Goal: Book appointment/travel/reservation

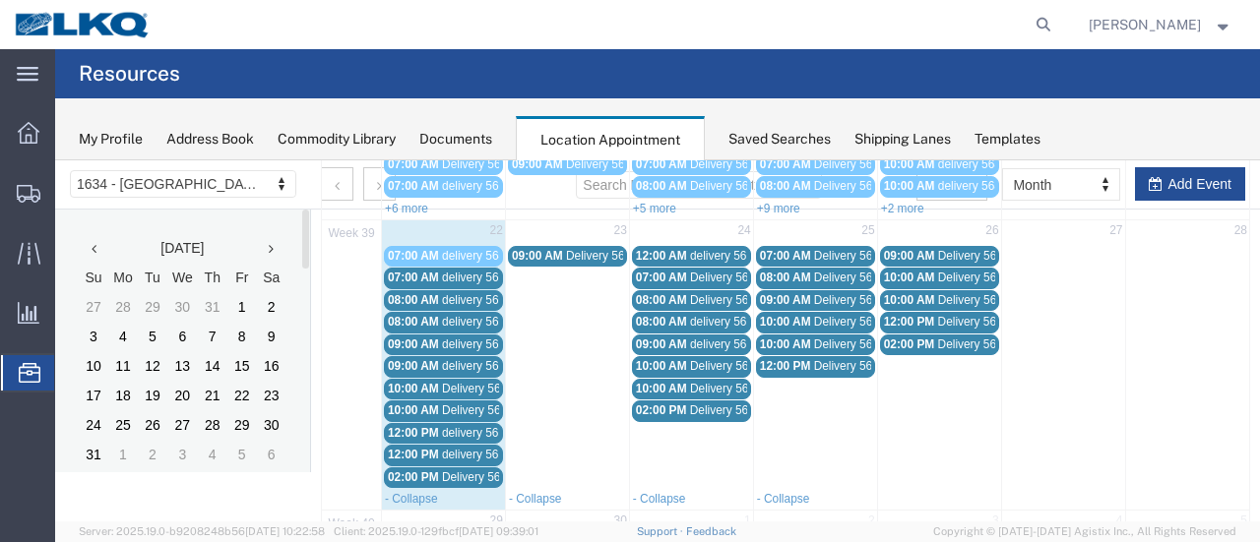
scroll to position [394, 0]
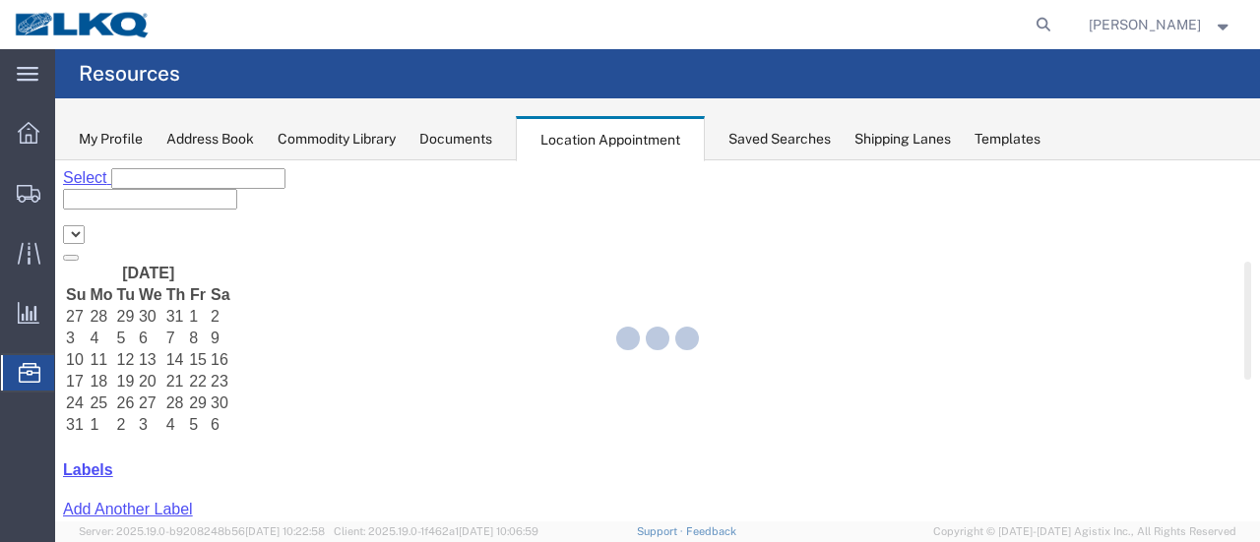
select select "28712"
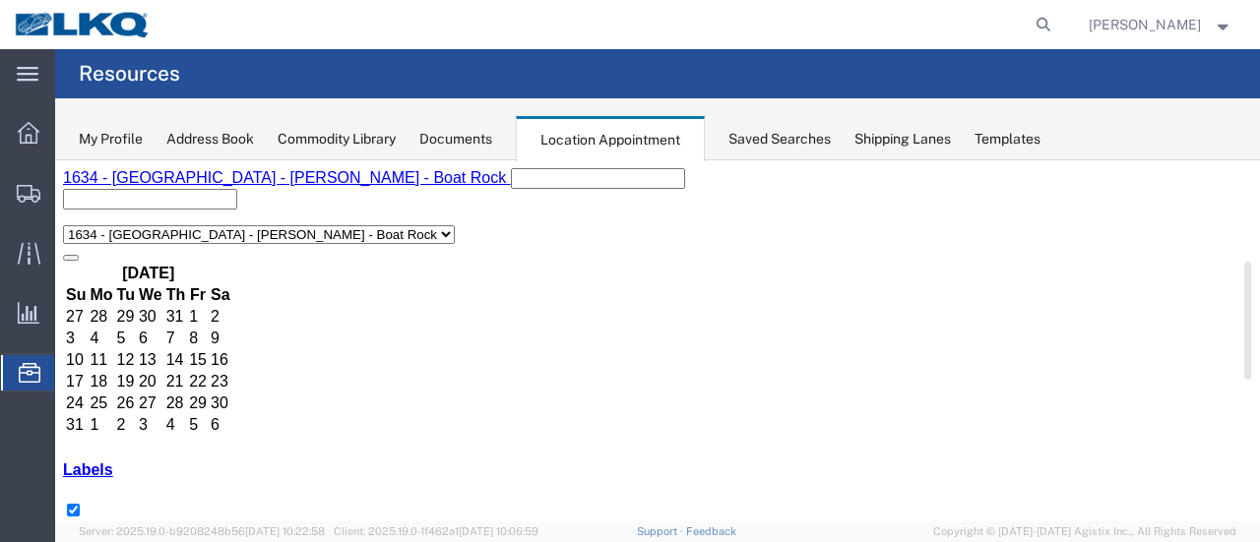
scroll to position [197, 0]
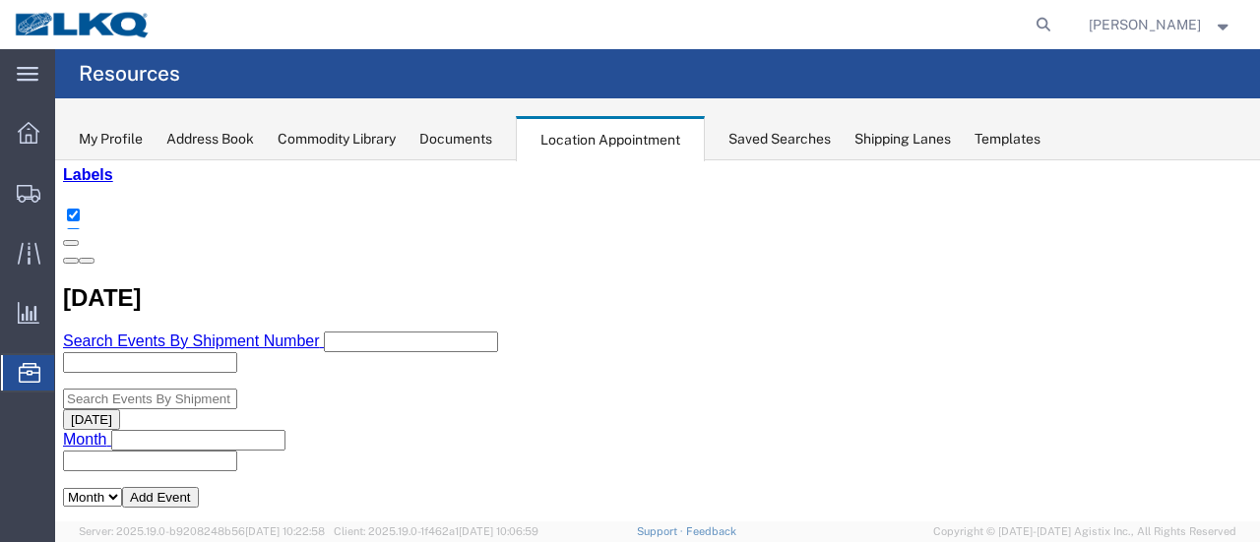
scroll to position [394, 0]
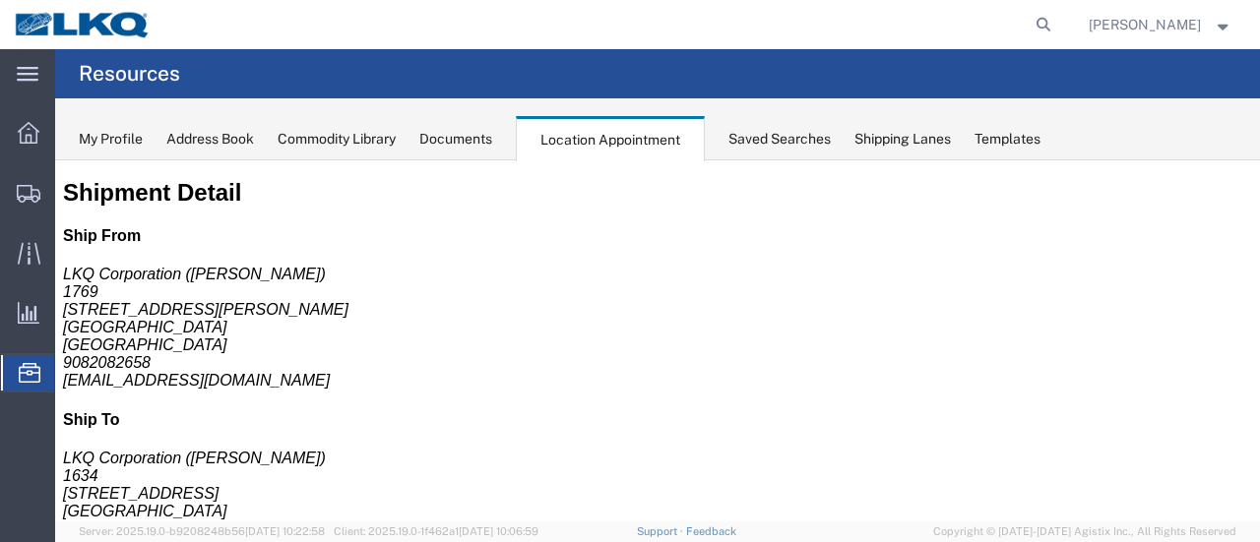
scroll to position [0, 0]
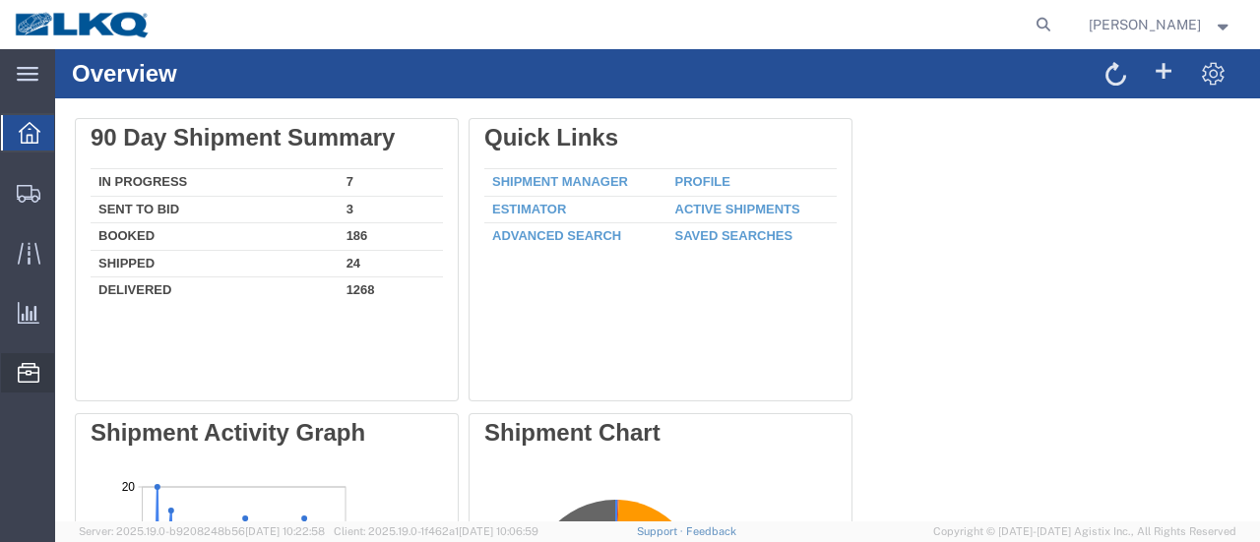
click at [0, 0] on span "Location Appointment" at bounding box center [0, 0] width 0 height 0
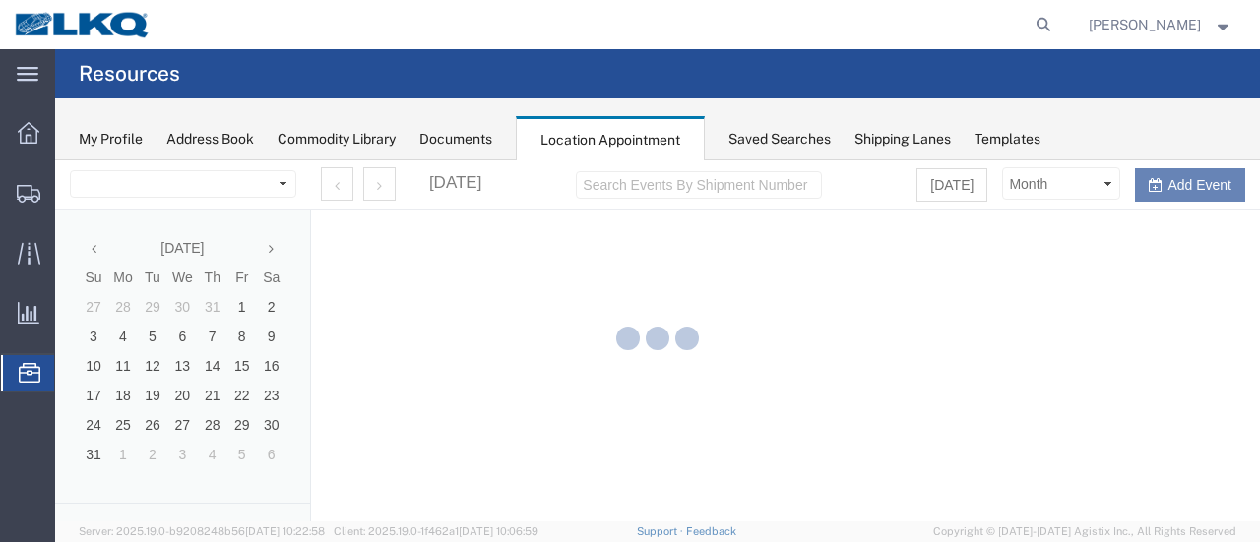
select select "28712"
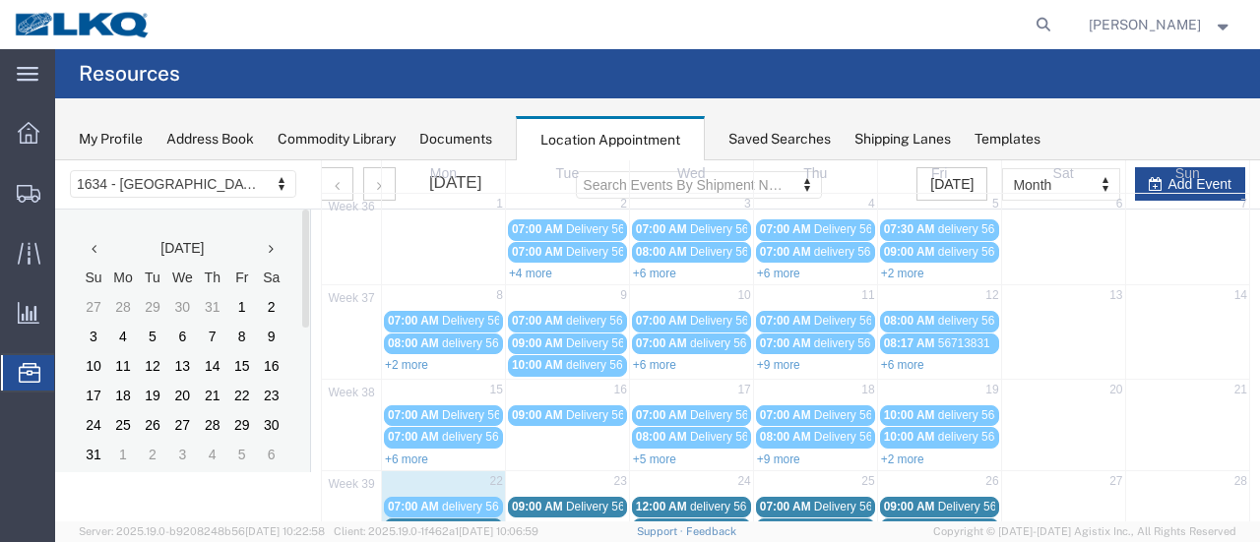
scroll to position [197, 0]
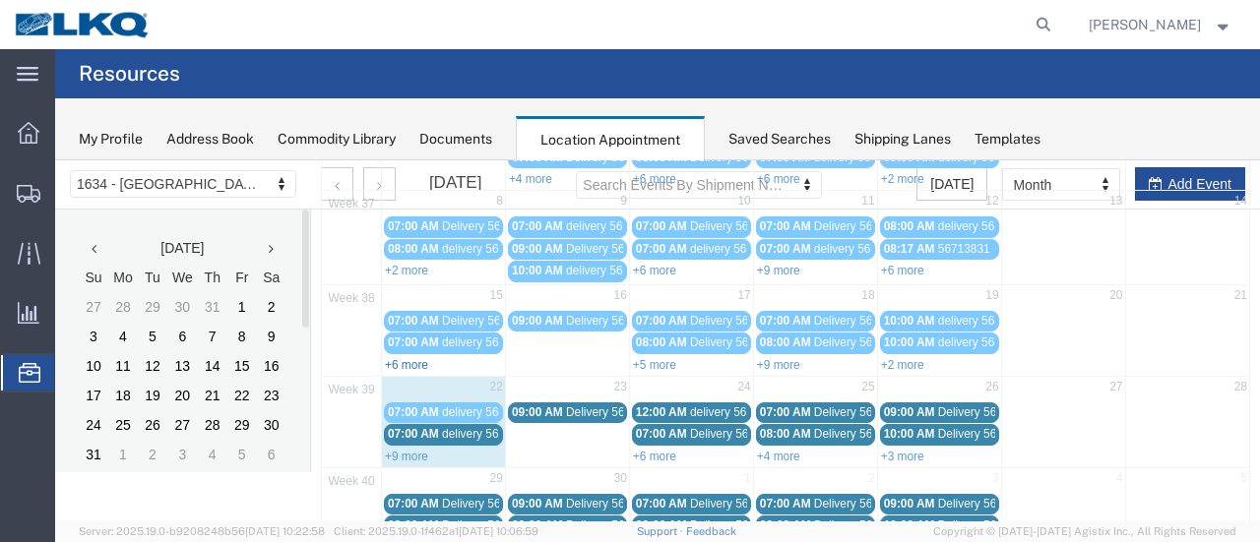
click at [411, 359] on link "+6 more" at bounding box center [406, 365] width 43 height 14
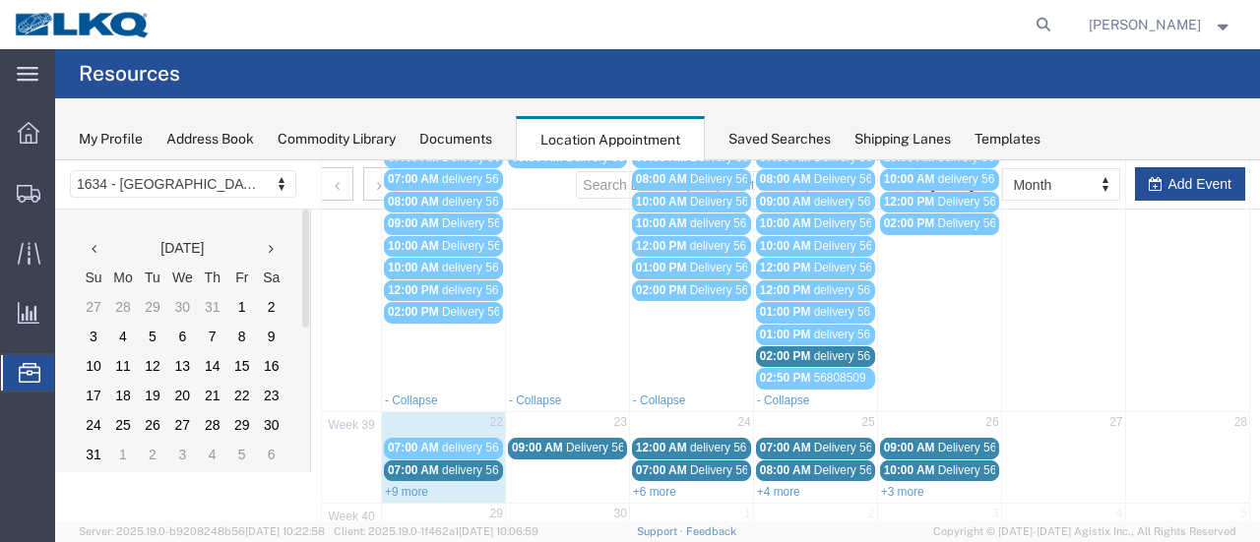
scroll to position [528, 0]
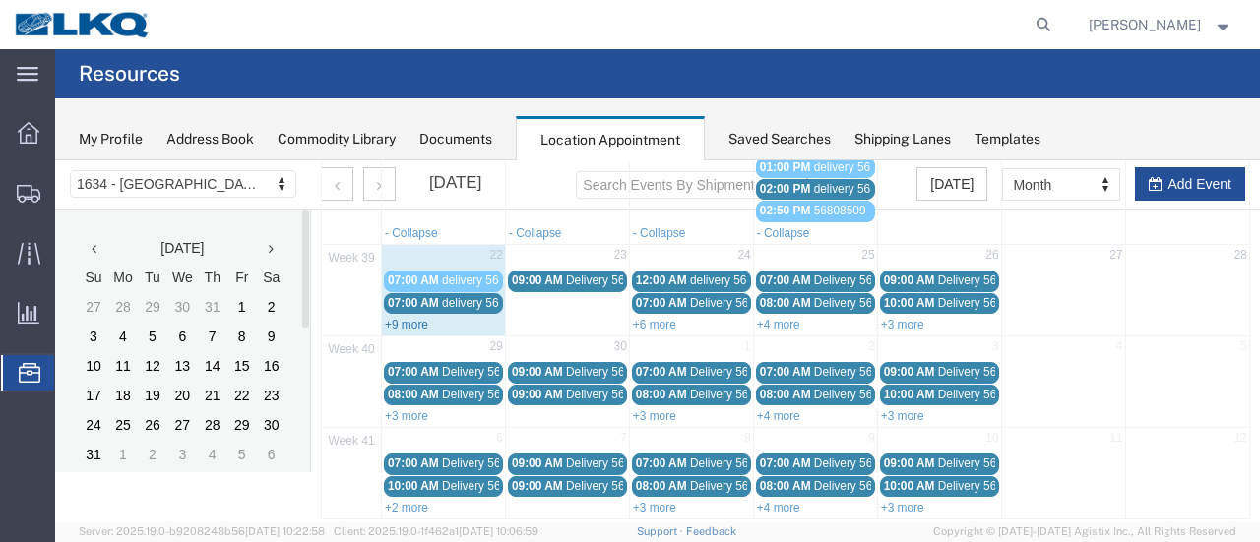
click at [403, 318] on link "+9 more" at bounding box center [406, 325] width 43 height 14
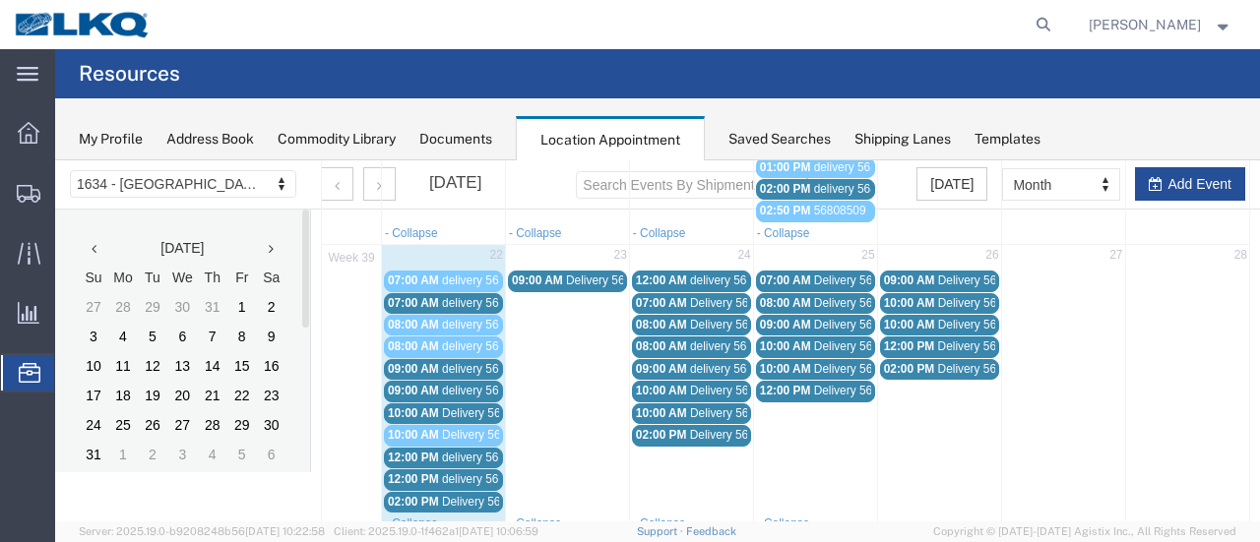
click at [442, 296] on span "delivery 56848152" at bounding box center [489, 303] width 95 height 14
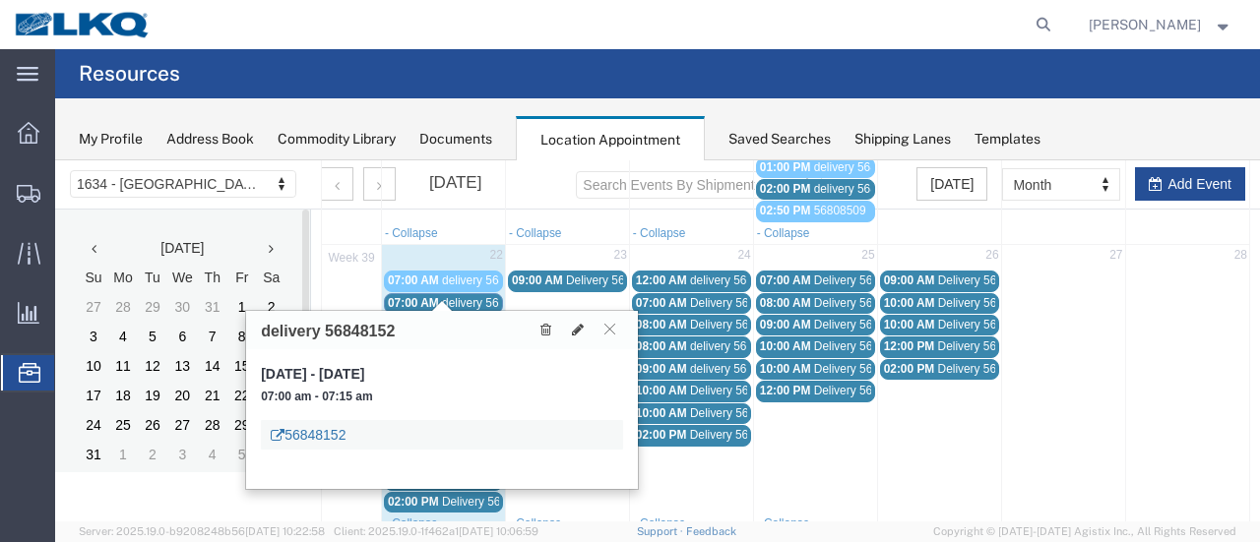
click at [331, 432] on link "56848152" at bounding box center [308, 435] width 75 height 20
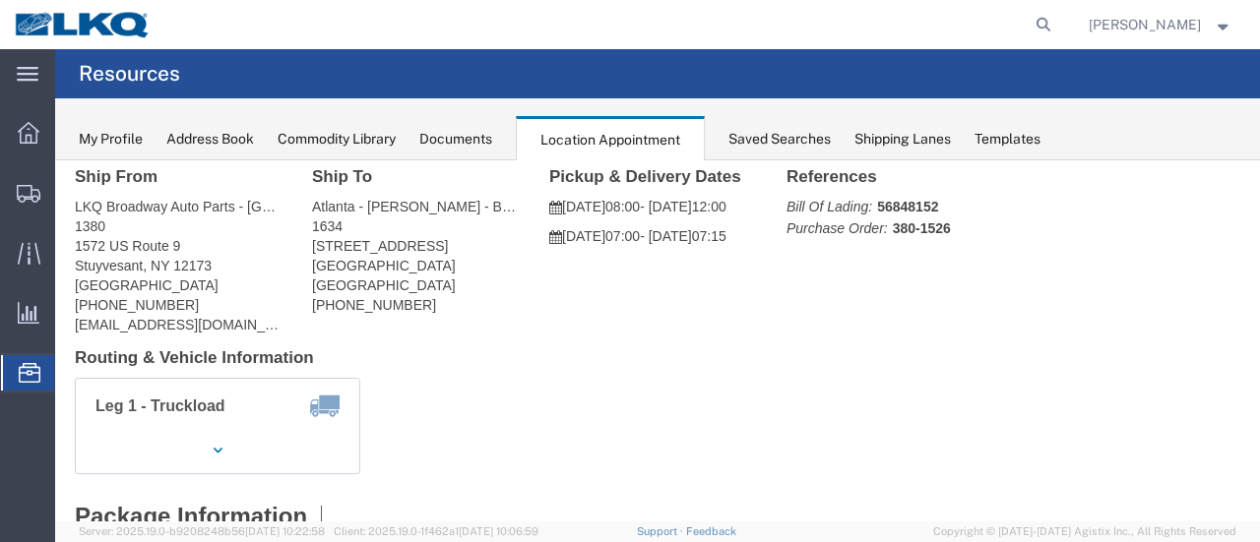
scroll to position [35, 0]
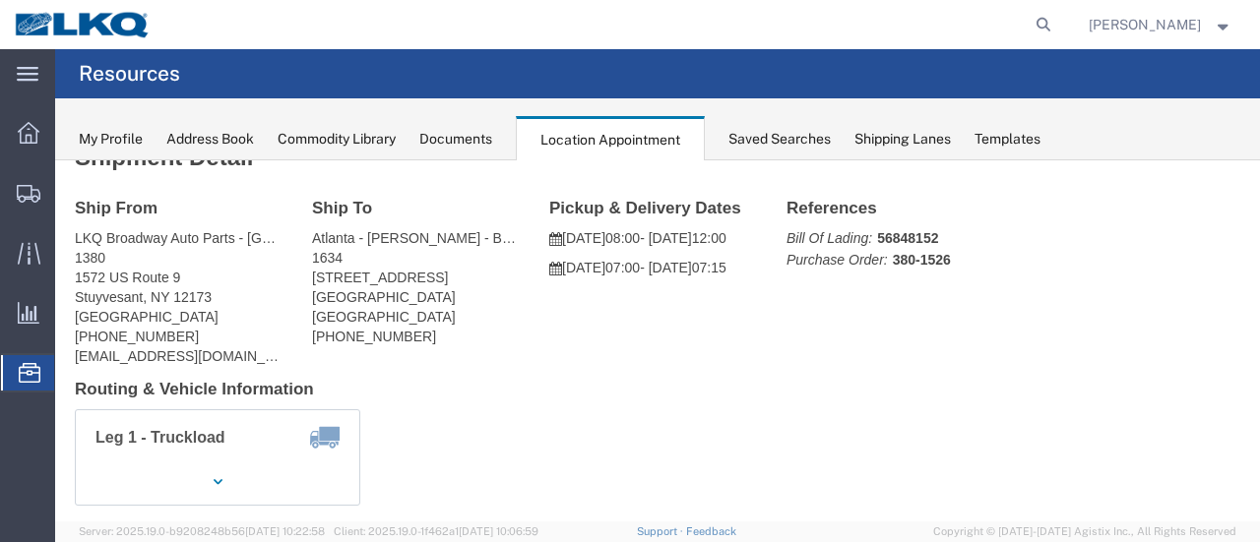
click at [0, 0] on span "Location Appointment" at bounding box center [0, 0] width 0 height 0
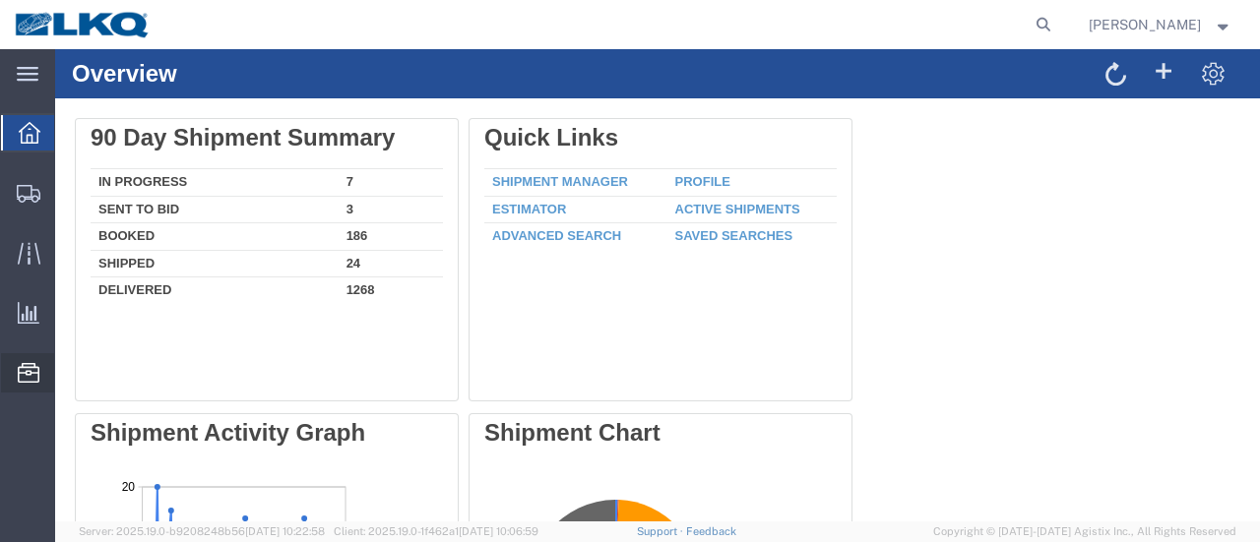
click at [0, 0] on span "Location Appointment" at bounding box center [0, 0] width 0 height 0
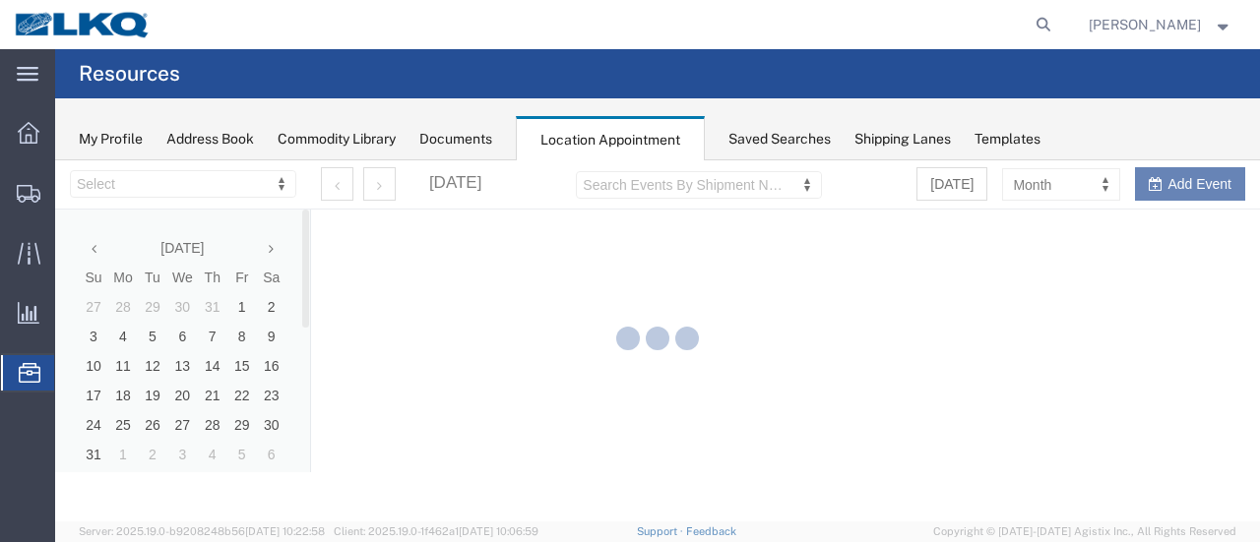
select select "28712"
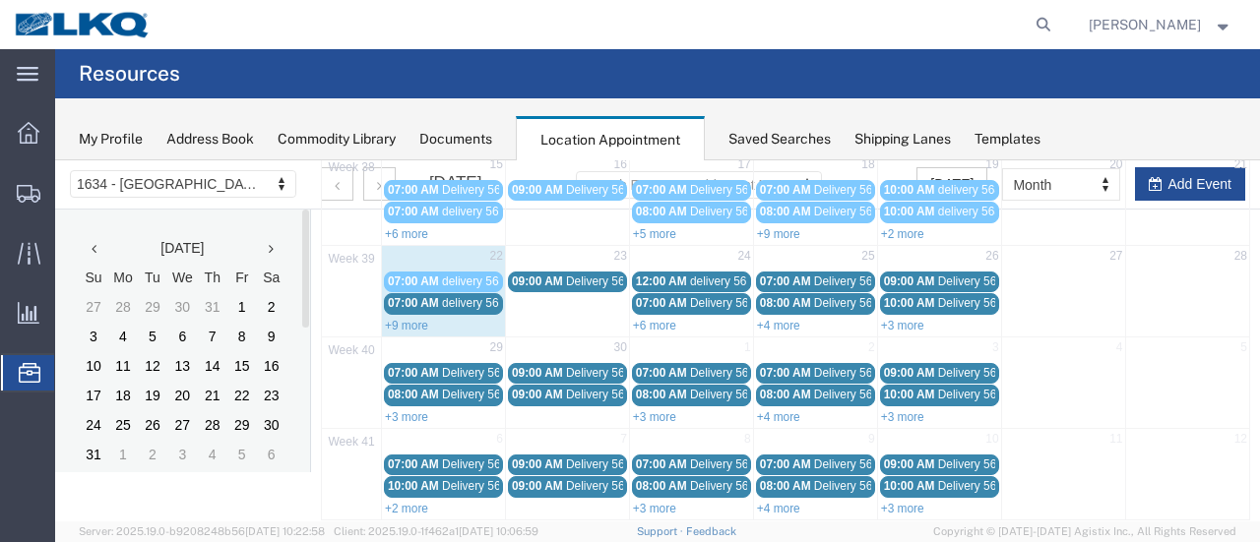
scroll to position [335, 0]
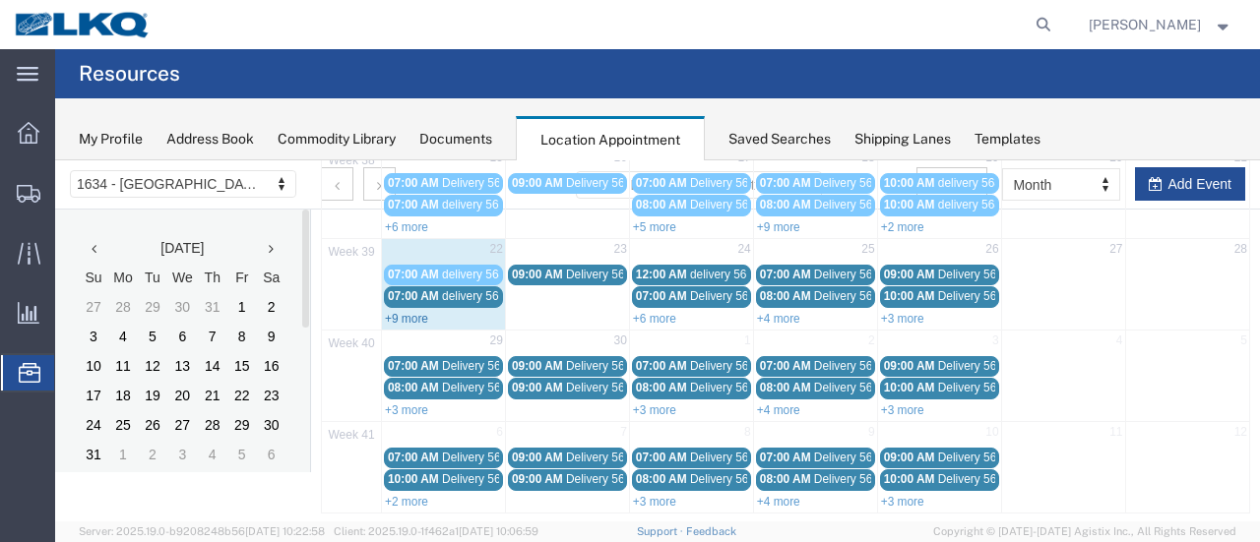
click at [402, 312] on link "+9 more" at bounding box center [406, 319] width 43 height 14
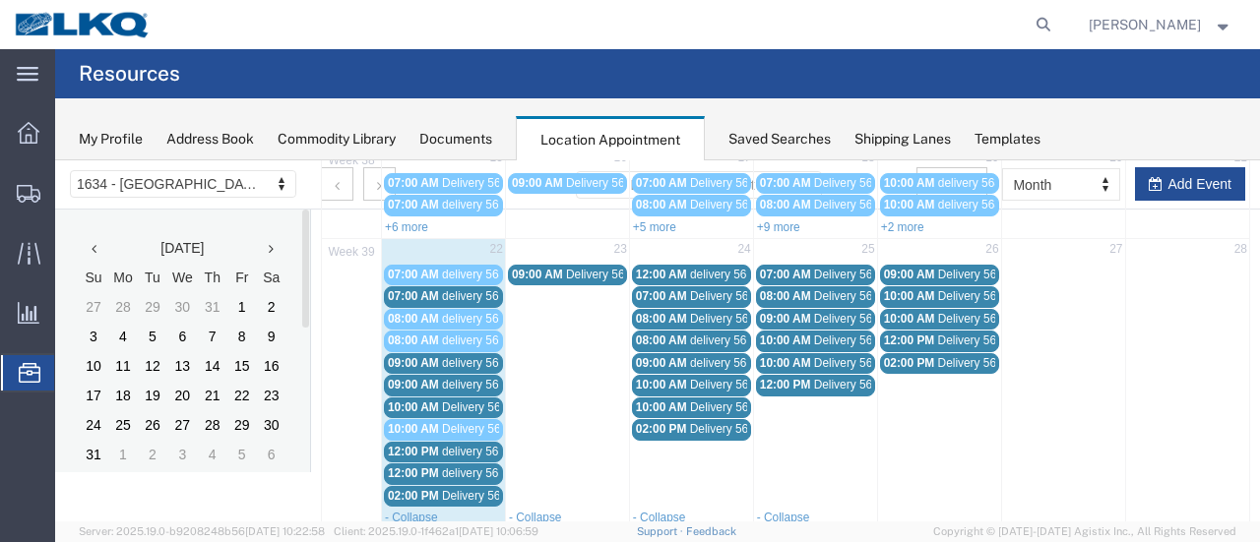
click at [411, 334] on span "08:00 AM" at bounding box center [413, 341] width 51 height 14
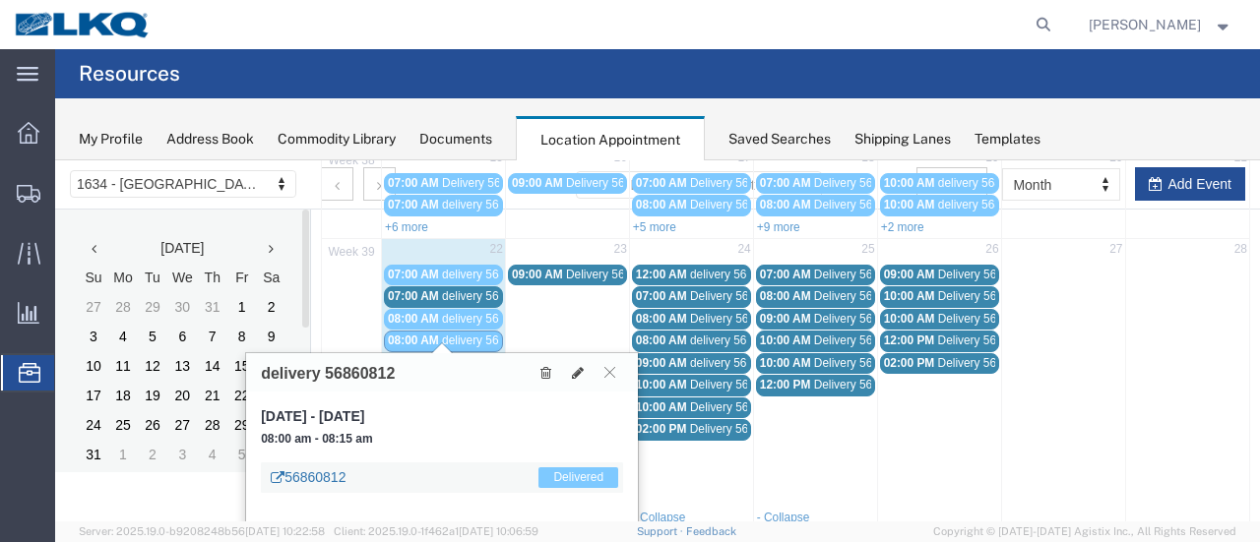
click at [291, 477] on link "56860812" at bounding box center [308, 478] width 75 height 20
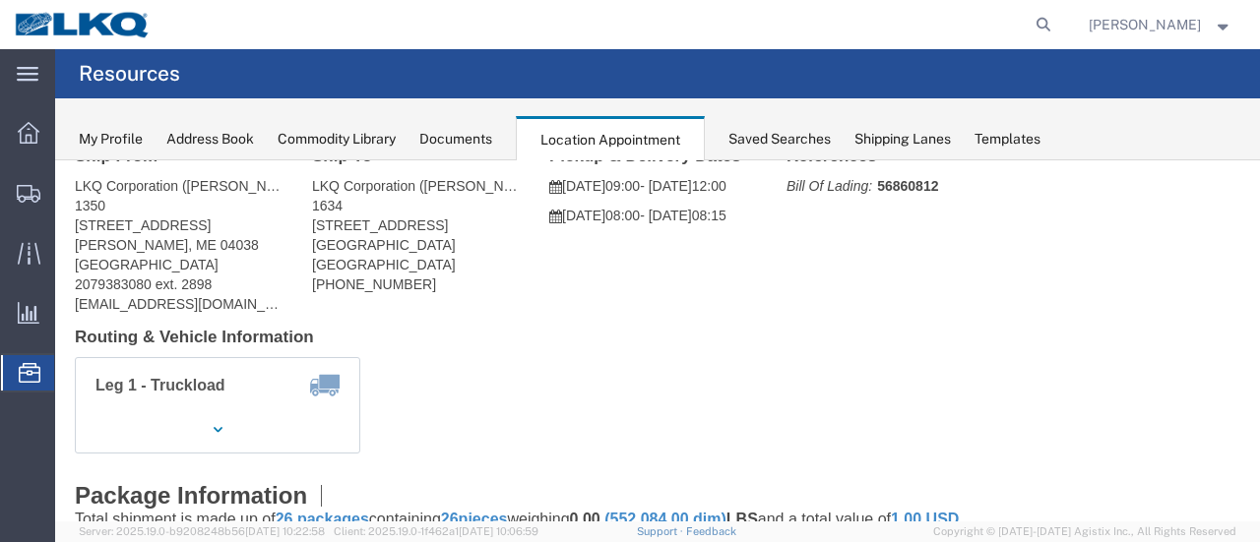
scroll to position [0, 0]
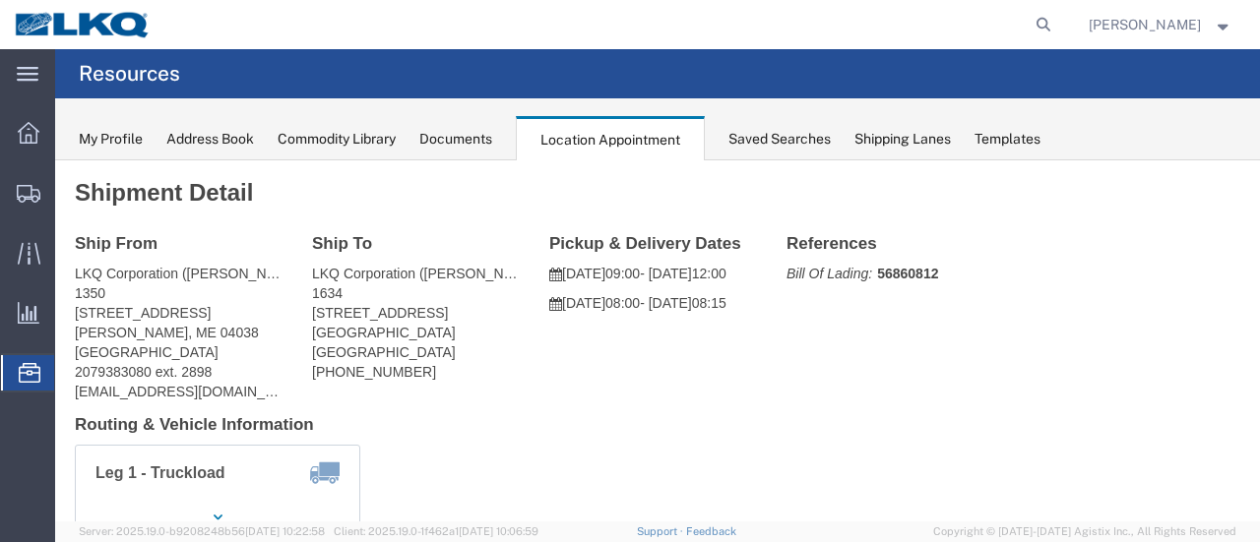
click at [0, 0] on span "Location Appointment" at bounding box center [0, 0] width 0 height 0
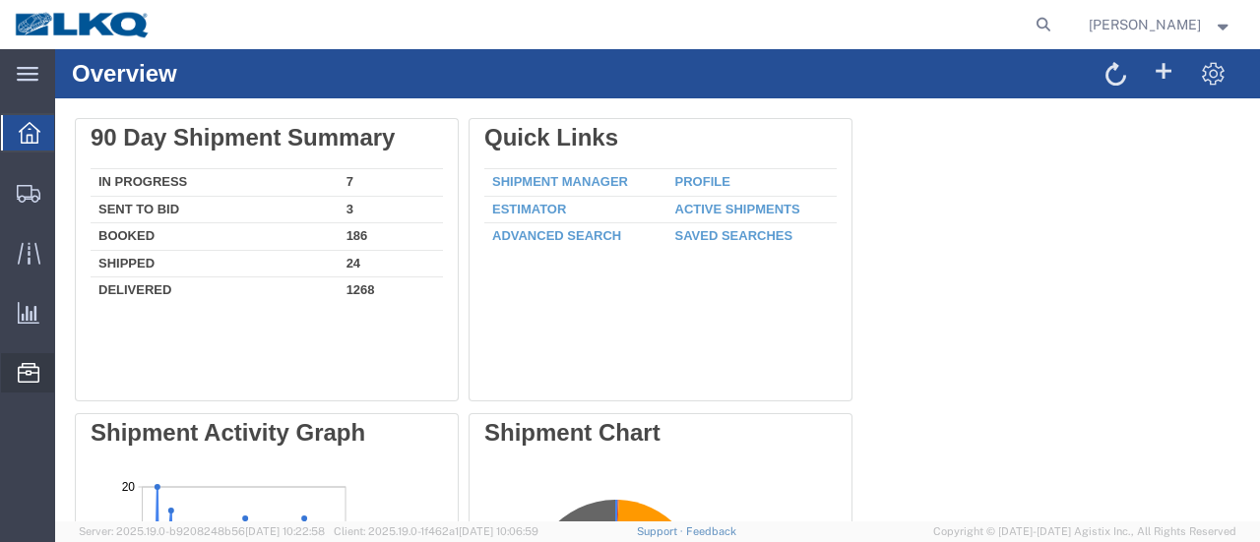
click at [0, 0] on span "Location Appointment" at bounding box center [0, 0] width 0 height 0
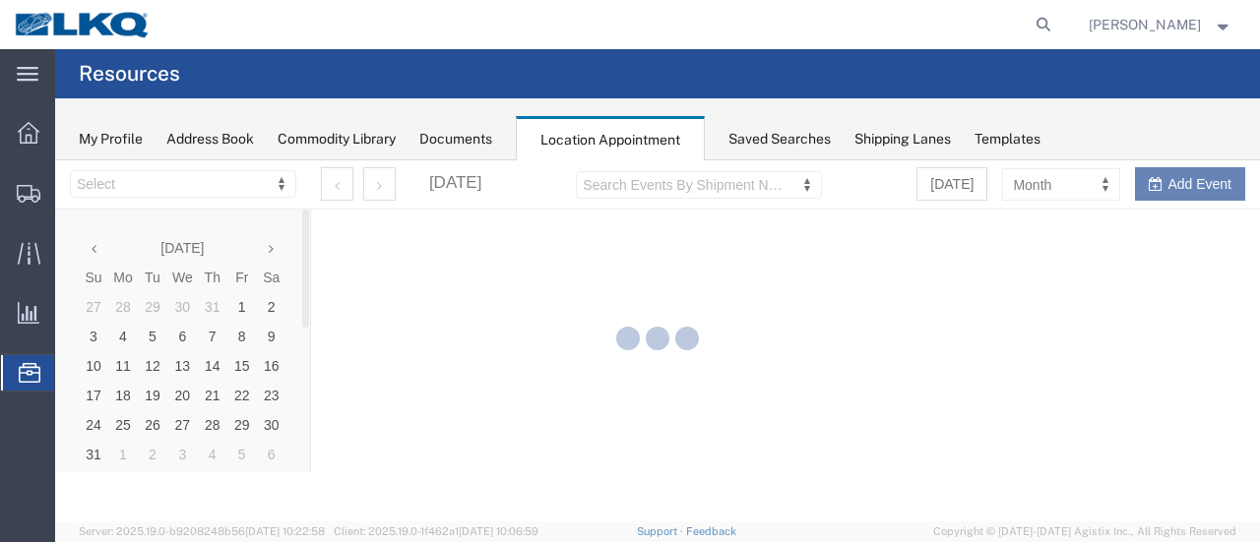
select select "28712"
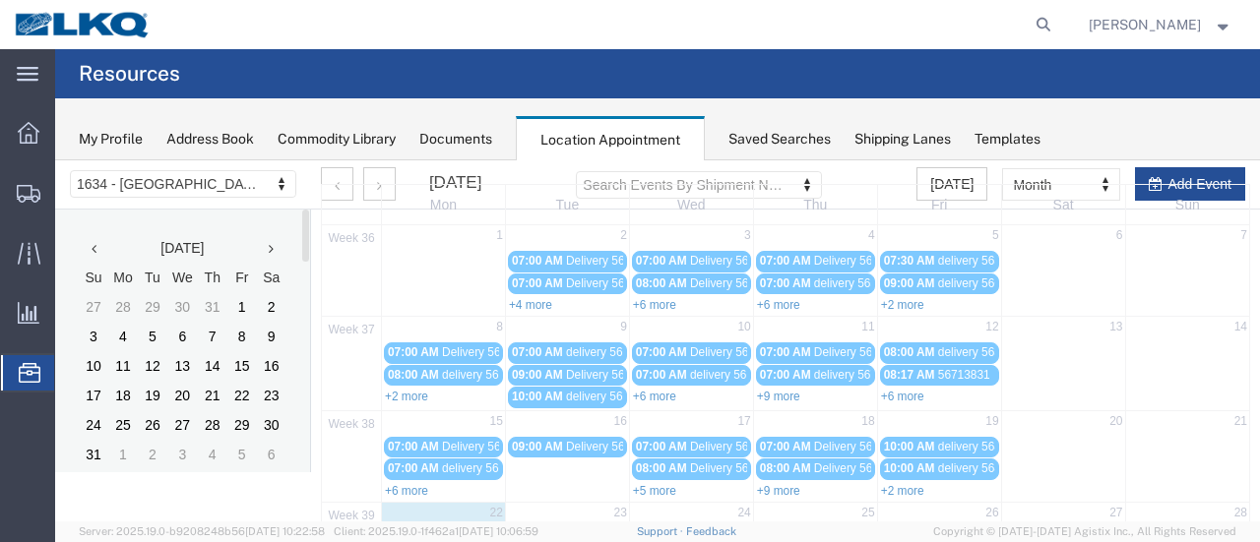
scroll to position [197, 0]
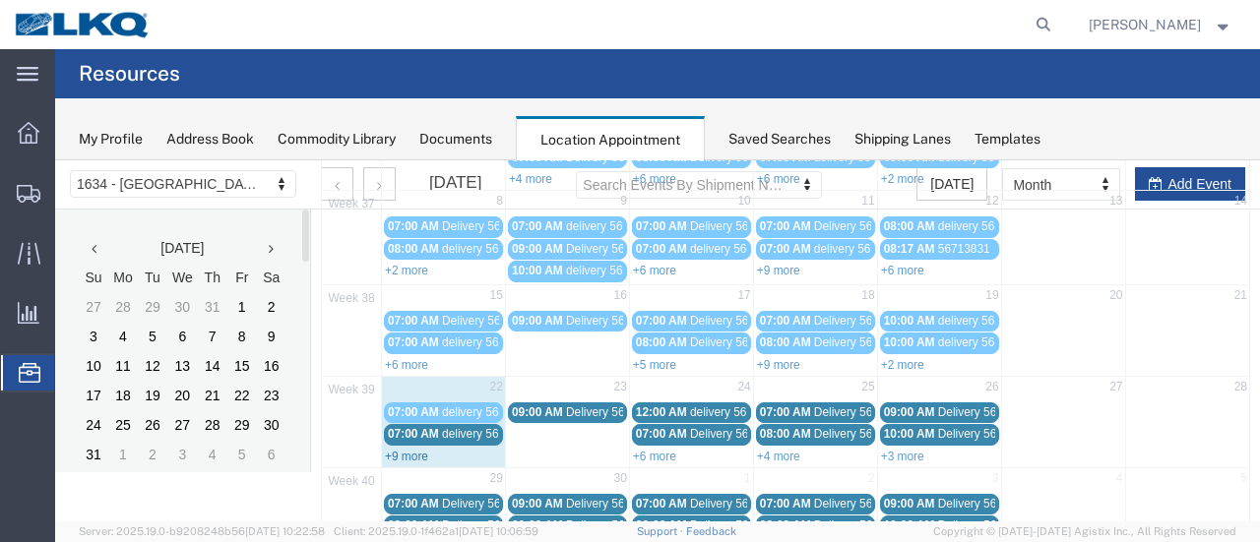
click at [406, 452] on link "+9 more" at bounding box center [406, 457] width 43 height 14
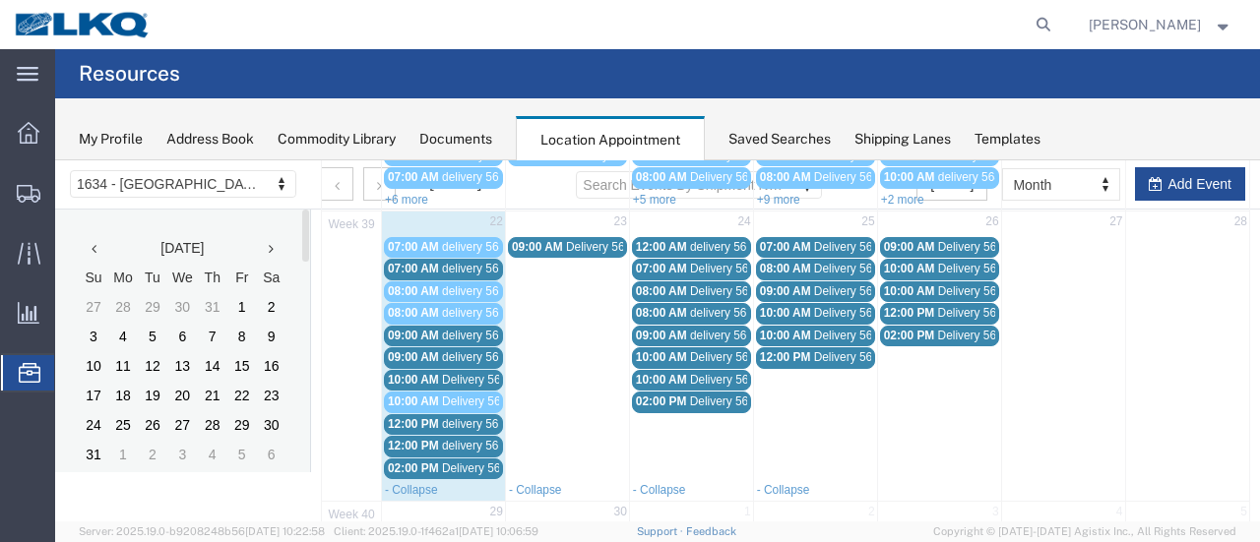
scroll to position [394, 0]
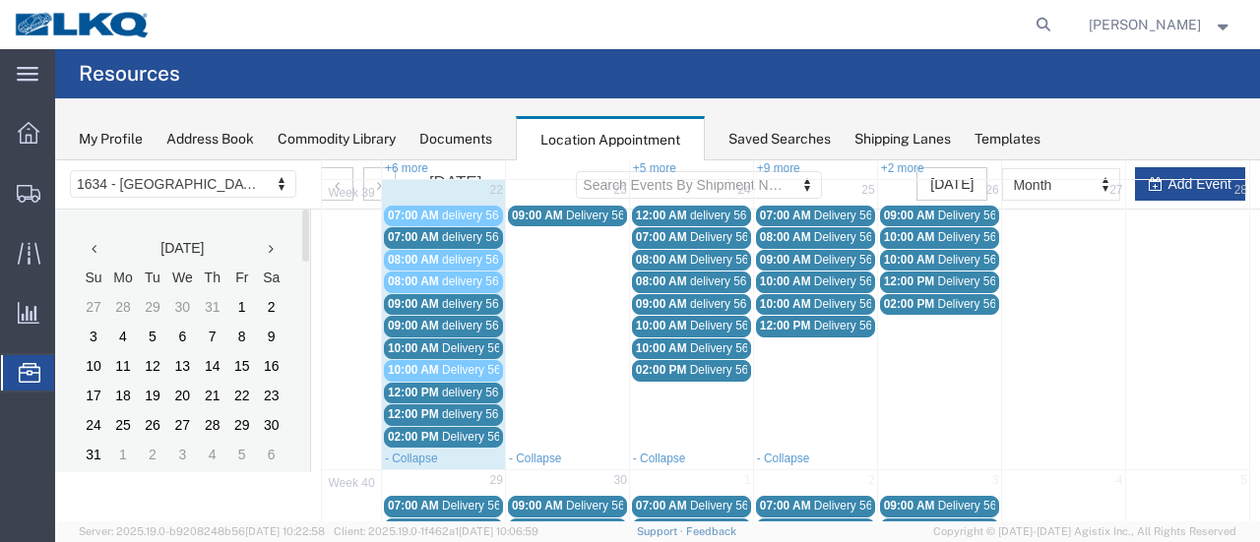
click at [835, 78] on agx-page-header "Resources" at bounding box center [657, 73] width 1205 height 49
